Goal: Information Seeking & Learning: Learn about a topic

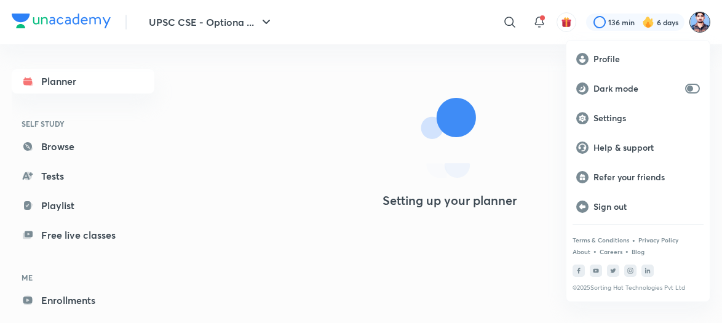
click at [617, 48] on div "Profile" at bounding box center [637, 59] width 143 height 30
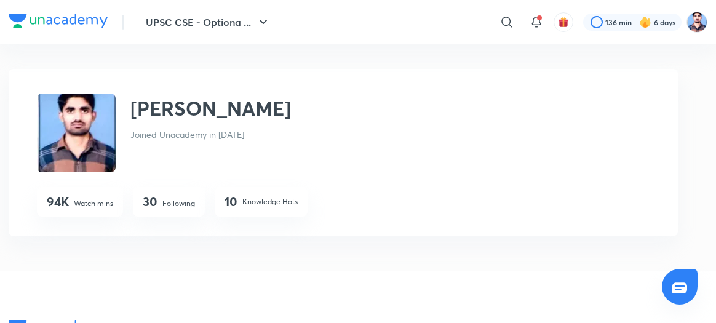
click at [165, 194] on div "30 Following" at bounding box center [169, 202] width 72 height 30
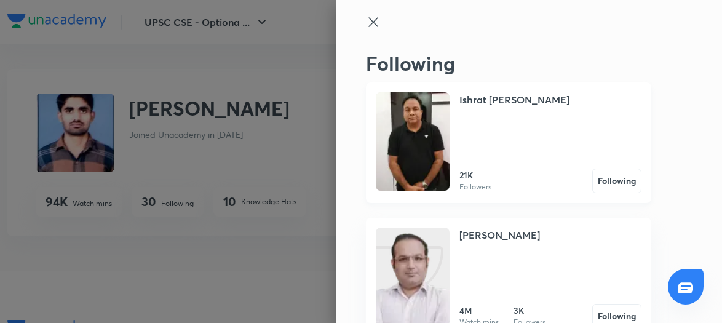
click at [413, 140] on img at bounding box center [413, 141] width 74 height 98
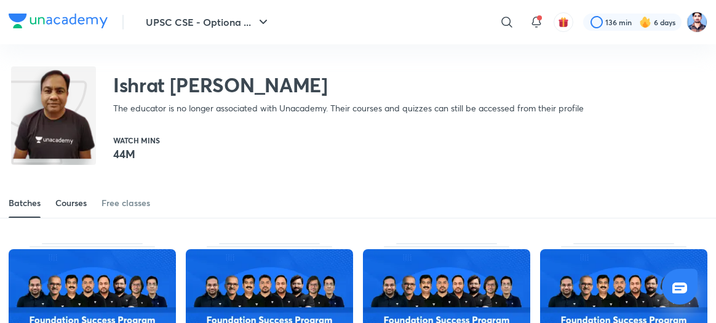
click at [79, 205] on div "Courses" at bounding box center [70, 203] width 31 height 12
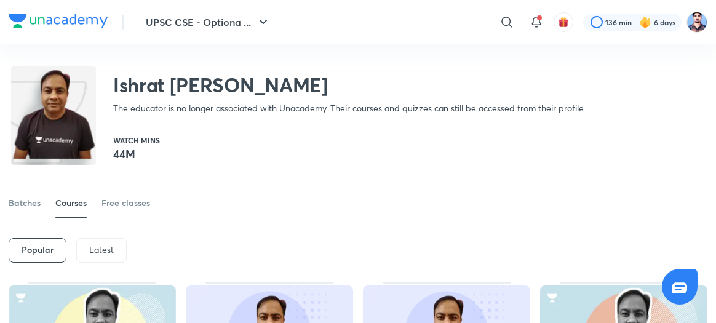
click at [79, 245] on div "Latest" at bounding box center [101, 250] width 50 height 25
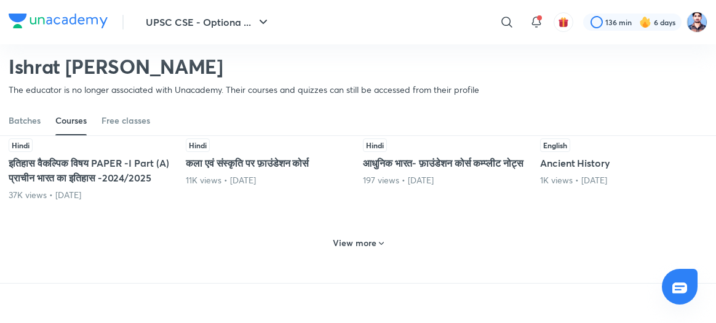
scroll to position [607, 0]
click at [357, 248] on h6 "View more" at bounding box center [355, 242] width 44 height 12
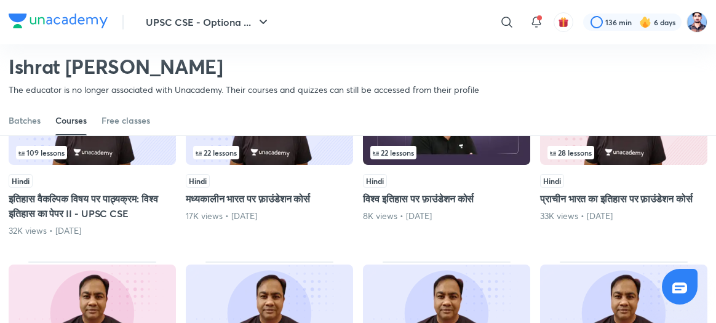
scroll to position [966, 0]
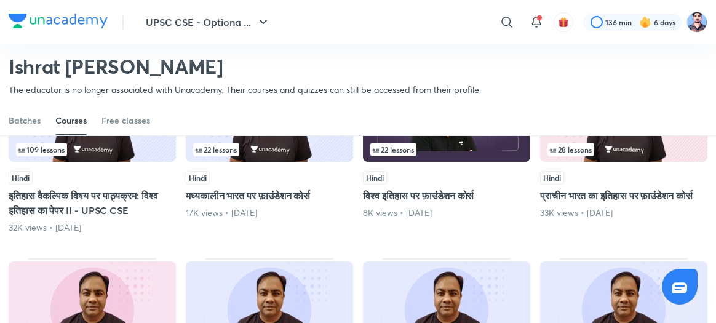
click at [115, 162] on img at bounding box center [92, 114] width 167 height 96
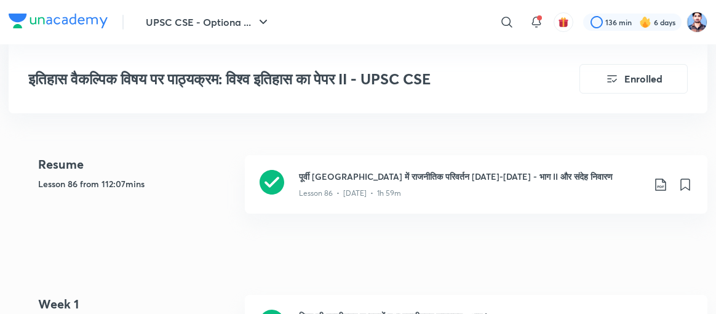
scroll to position [328, 0]
click at [262, 182] on icon at bounding box center [271, 182] width 25 height 25
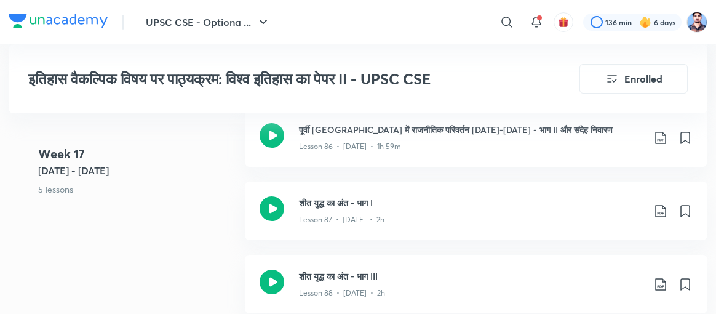
scroll to position [7848, 0]
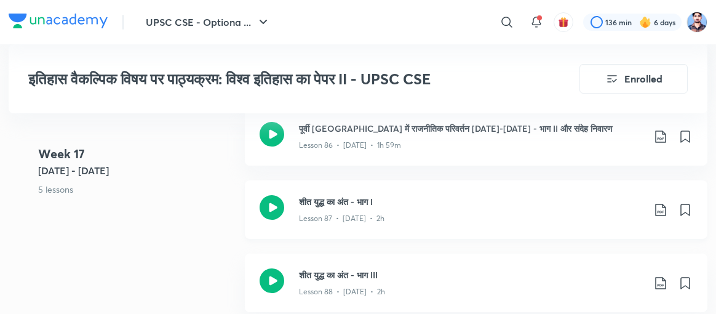
click at [274, 195] on icon at bounding box center [271, 207] width 25 height 25
